Goal: Task Accomplishment & Management: Manage account settings

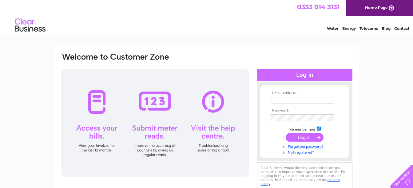
click at [303, 100] on input "text" at bounding box center [301, 100] width 63 height 7
type input "gio@arlecchino.me.uk"
click at [306, 138] on input "submit" at bounding box center [305, 137] width 38 height 9
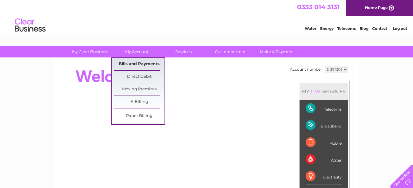
click at [132, 64] on link "Bills and Payments" at bounding box center [139, 64] width 51 height 12
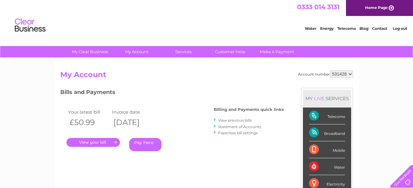
click at [93, 143] on link "." at bounding box center [92, 142] width 53 height 9
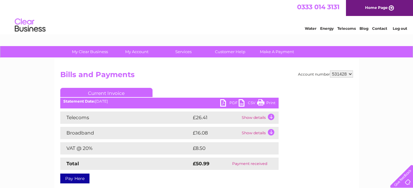
click at [233, 102] on link "PDF" at bounding box center [229, 103] width 18 height 9
